Goal: Communication & Community: Answer question/provide support

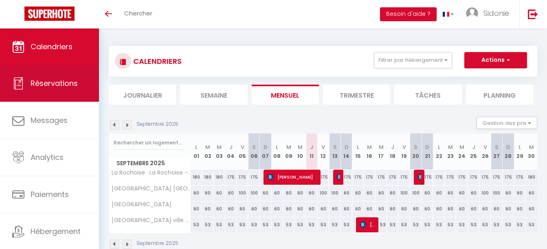
click at [50, 92] on link "Réservations" at bounding box center [49, 83] width 99 height 37
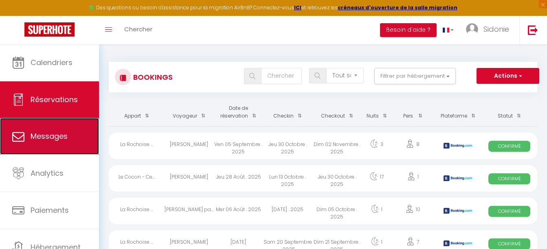
click at [29, 137] on link "Messages" at bounding box center [49, 136] width 99 height 37
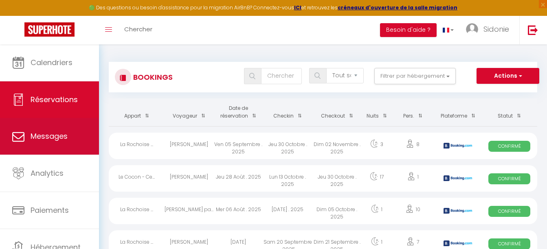
select select "message"
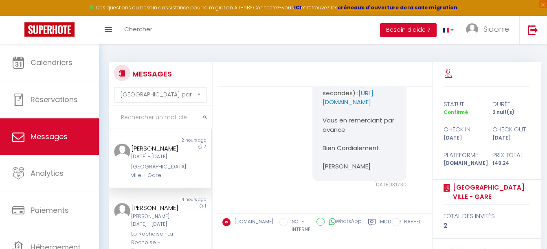
click at [262, 34] on div "Toggle menubar Chercher BUTTON Besoin d'aide ? Sidonie Paramètres Équipe" at bounding box center [300, 30] width 482 height 28
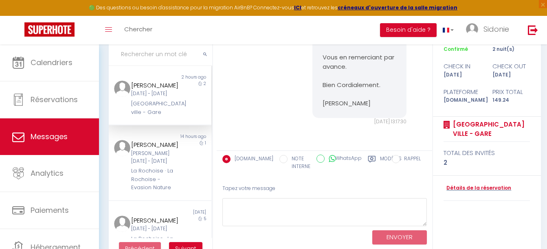
scroll to position [83, 0]
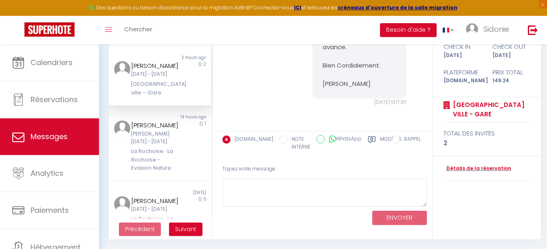
click at [162, 97] on div "[GEOGRAPHIC_DATA] ville - Gare" at bounding box center [155, 88] width 49 height 17
click at [131, 172] on div "La Rochoise · La Rochoise - Evasion Nature" at bounding box center [155, 159] width 49 height 25
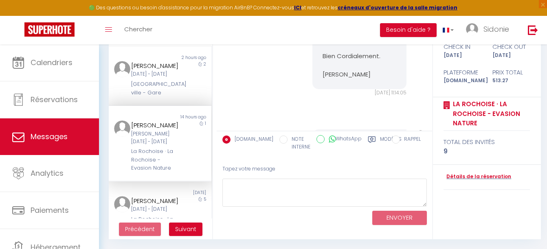
scroll to position [1635, 0]
